Goal: Task Accomplishment & Management: Manage account settings

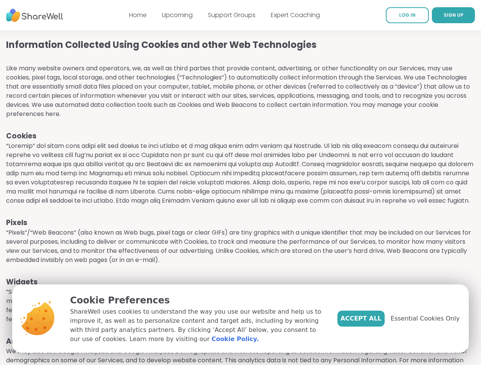
click at [240, 183] on p at bounding box center [240, 174] width 468 height 64
click at [443, 15] on span "SIGN UP" at bounding box center [453, 15] width 20 height 6
click at [429, 319] on span "Essential Cookies Only" at bounding box center [424, 318] width 69 height 9
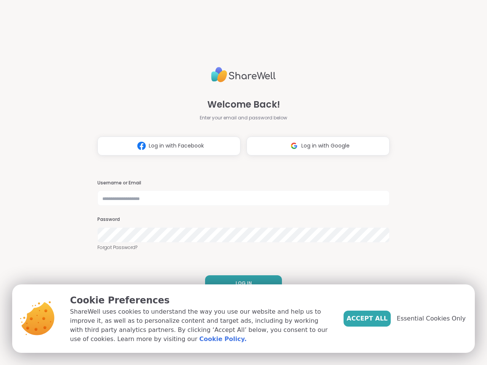
click at [240, 183] on h3 "Username or Email" at bounding box center [243, 183] width 292 height 6
click at [166, 146] on span "Log in with Facebook" at bounding box center [176, 146] width 55 height 8
click at [315, 146] on span "Log in with Google" at bounding box center [325, 146] width 48 height 8
click at [240, 283] on span "LOG IN" at bounding box center [244, 283] width 16 height 7
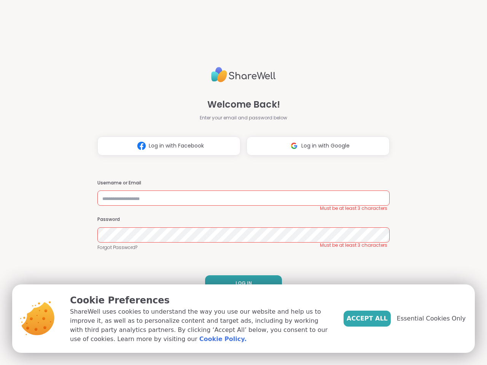
click at [380, 319] on span "Accept All" at bounding box center [367, 318] width 41 height 9
click at [436, 319] on div "Welcome Back! Enter your email and password below Log in with Facebook Log in w…" at bounding box center [243, 182] width 487 height 365
